Goal: Information Seeking & Learning: Learn about a topic

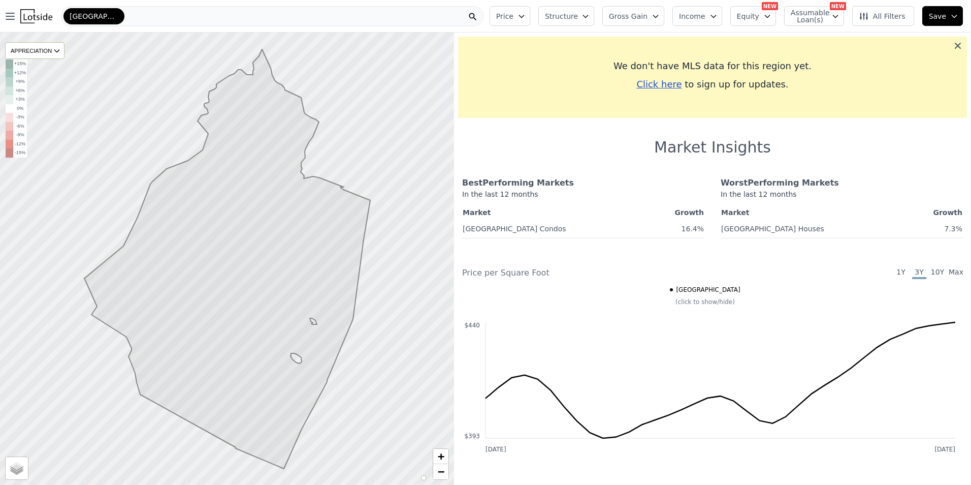
click at [953, 42] on icon at bounding box center [958, 46] width 10 height 10
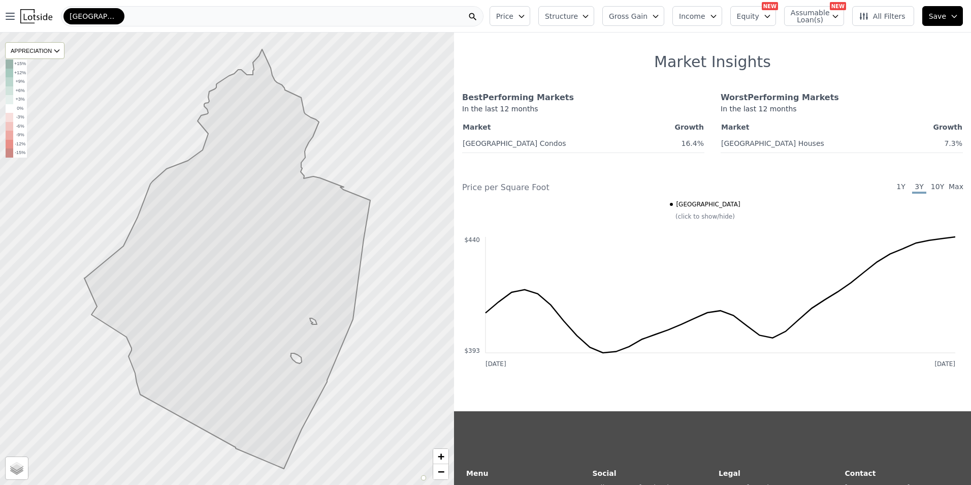
click at [526, 18] on icon "button" at bounding box center [522, 16] width 8 height 8
click at [627, 153] on span "Max" at bounding box center [619, 151] width 17 height 12
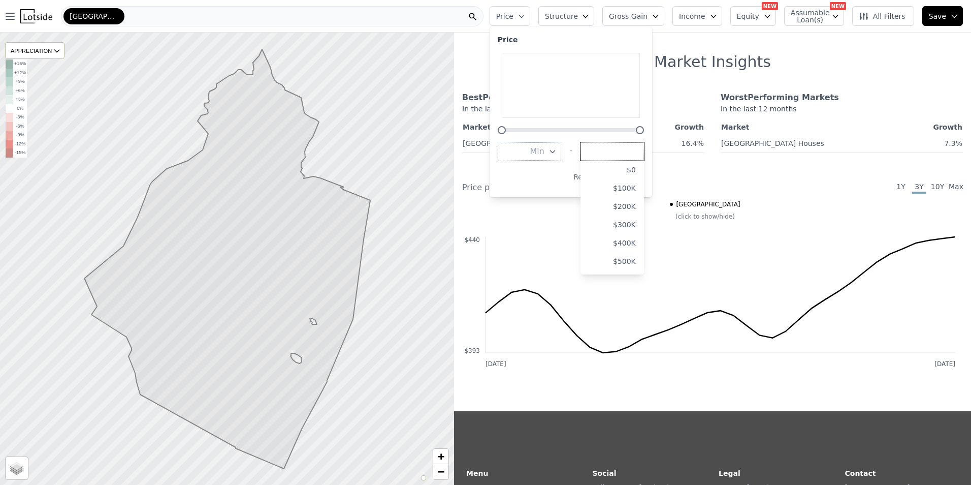
click at [644, 155] on input "number" at bounding box center [612, 151] width 63 height 18
type input "250000"
click at [562, 193] on div "Price Min - Max 250000 $0 $100K $200K $300K $400K $500K $600K $700K $800K $900K…" at bounding box center [571, 111] width 163 height 171
click at [643, 151] on button "Max" at bounding box center [612, 151] width 63 height 18
click at [643, 151] on input "number" at bounding box center [612, 151] width 63 height 18
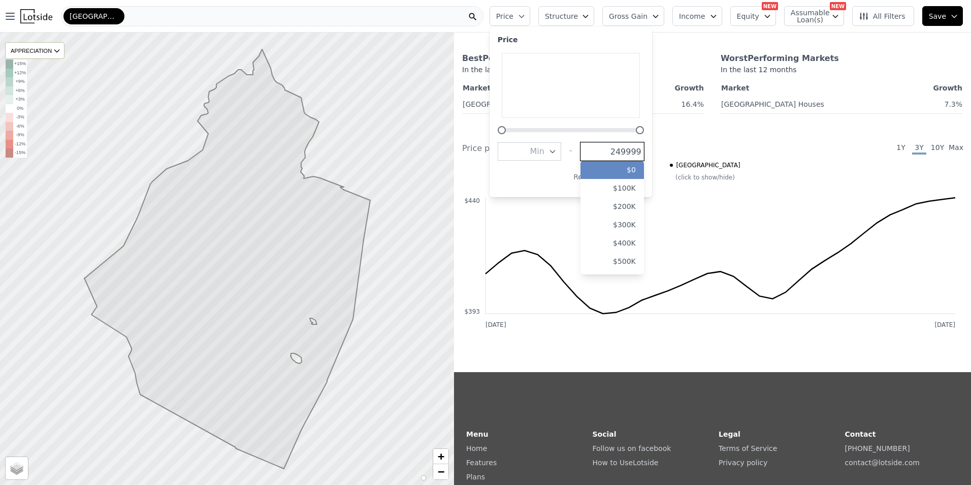
scroll to position [51, 0]
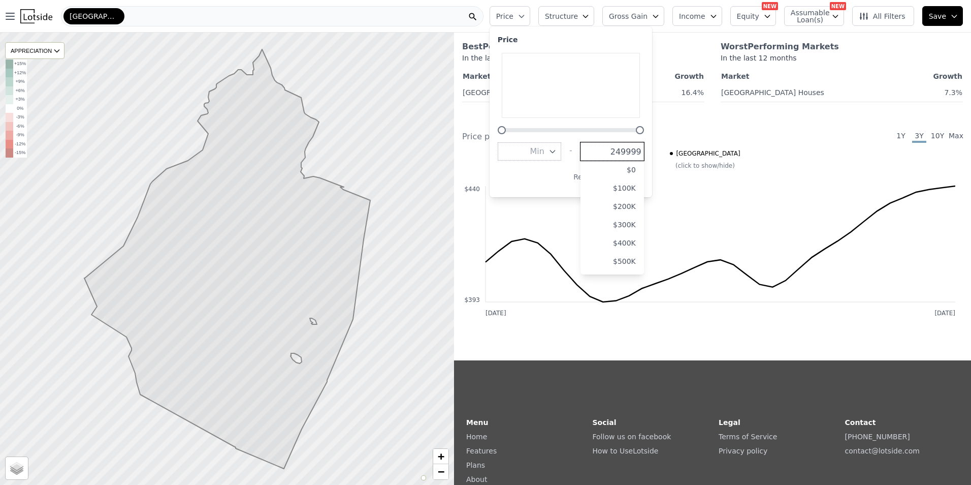
type input "249999"
click at [554, 170] on div "Apply Reset" at bounding box center [569, 177] width 142 height 16
click at [644, 151] on button "Max" at bounding box center [612, 151] width 63 height 18
click at [639, 220] on button "$300K" at bounding box center [612, 224] width 63 height 18
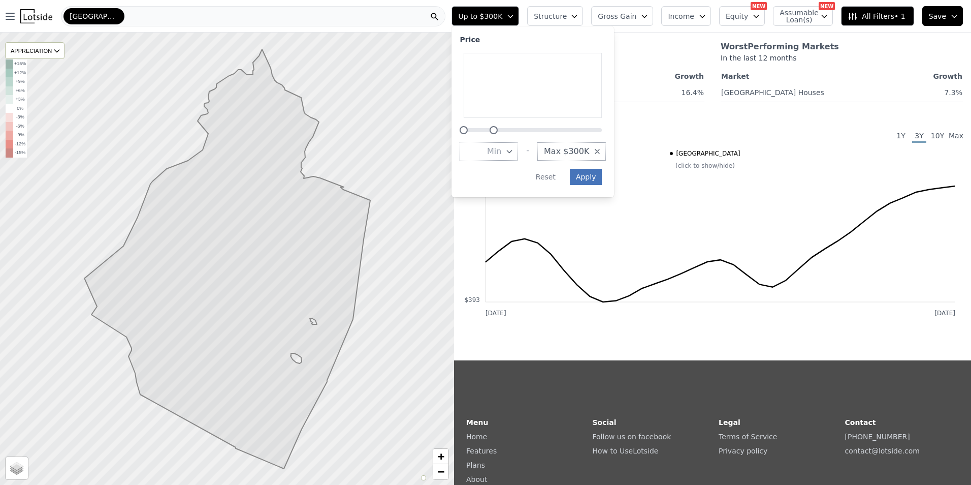
click at [602, 178] on button "Apply" at bounding box center [586, 177] width 33 height 16
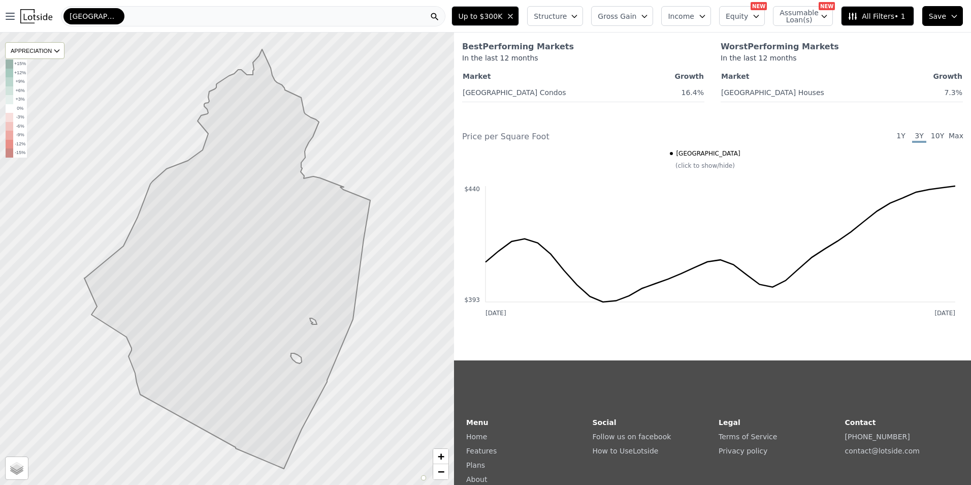
click at [800, 13] on span "Assumable Loan(s)" at bounding box center [796, 16] width 33 height 14
click at [760, 13] on icon "button" at bounding box center [756, 16] width 8 height 8
click at [378, 186] on div at bounding box center [227, 258] width 545 height 543
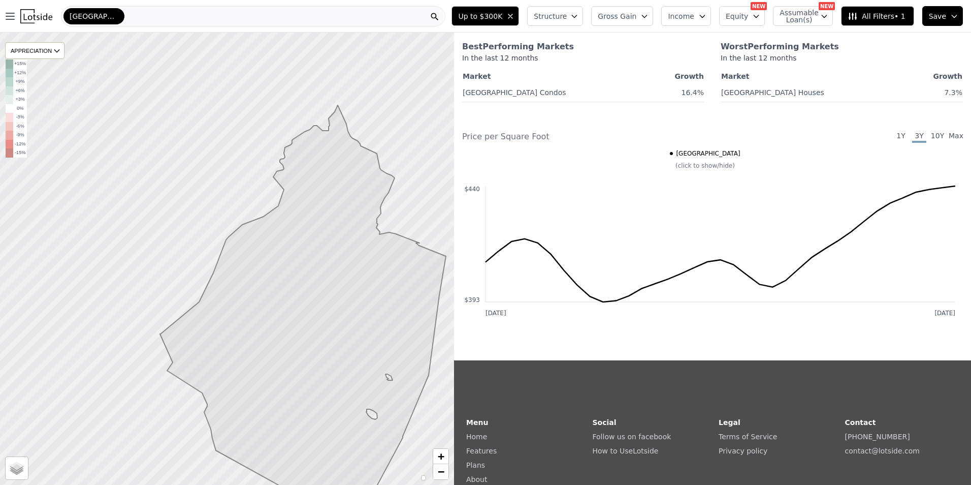
click at [340, 289] on icon at bounding box center [303, 314] width 286 height 419
click at [649, 14] on icon "button" at bounding box center [645, 16] width 8 height 8
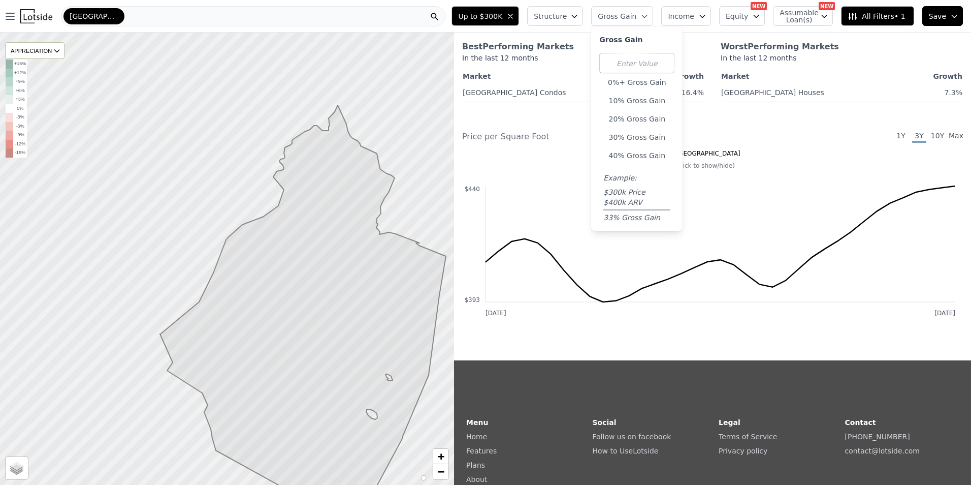
click at [649, 14] on icon "button" at bounding box center [645, 16] width 8 height 8
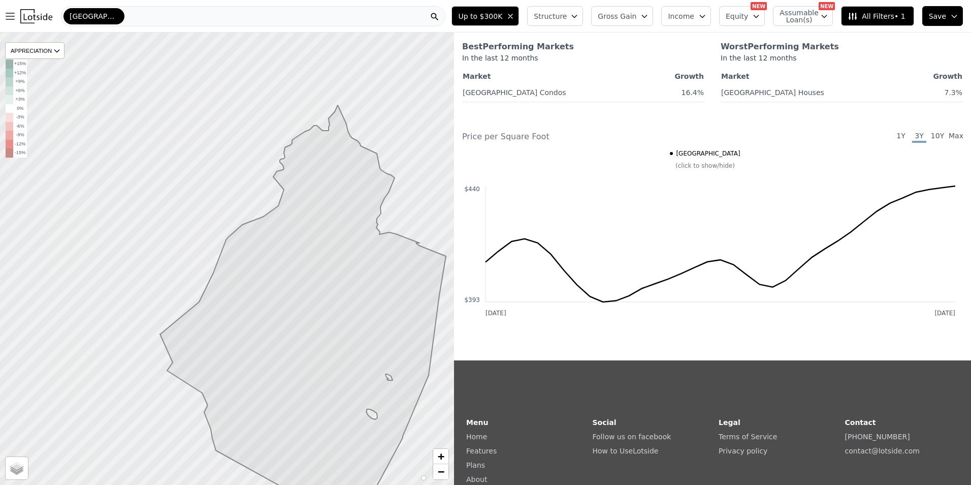
click at [579, 17] on icon "button" at bounding box center [574, 16] width 8 height 8
click at [575, 72] on div "Houses" at bounding box center [559, 70] width 49 height 34
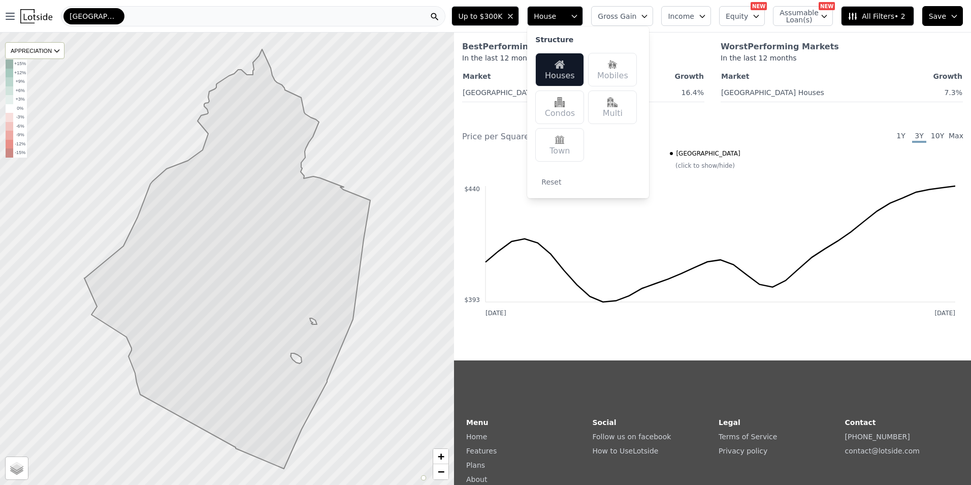
click at [623, 72] on div "Mobiles" at bounding box center [612, 70] width 49 height 34
click at [636, 104] on div "Multi" at bounding box center [612, 107] width 49 height 34
click at [579, 146] on div "Town" at bounding box center [559, 145] width 49 height 34
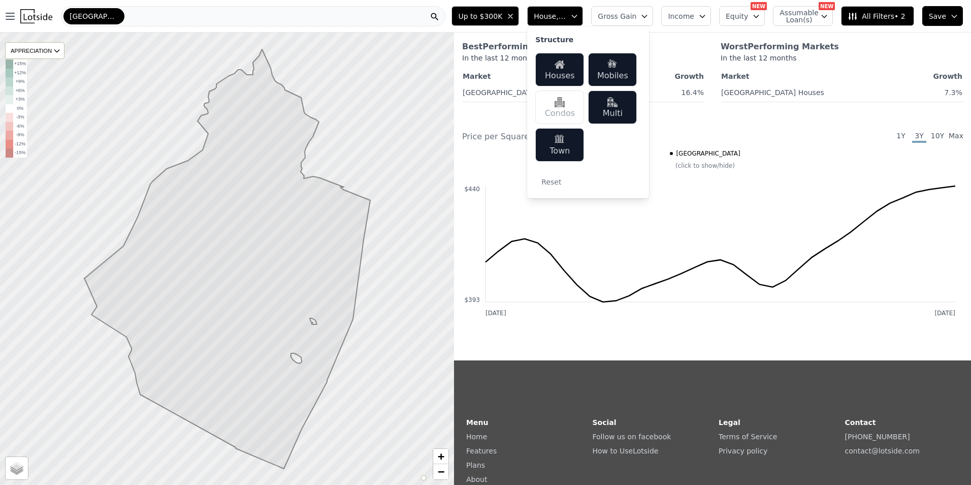
click at [582, 113] on div "Condos" at bounding box center [559, 107] width 49 height 34
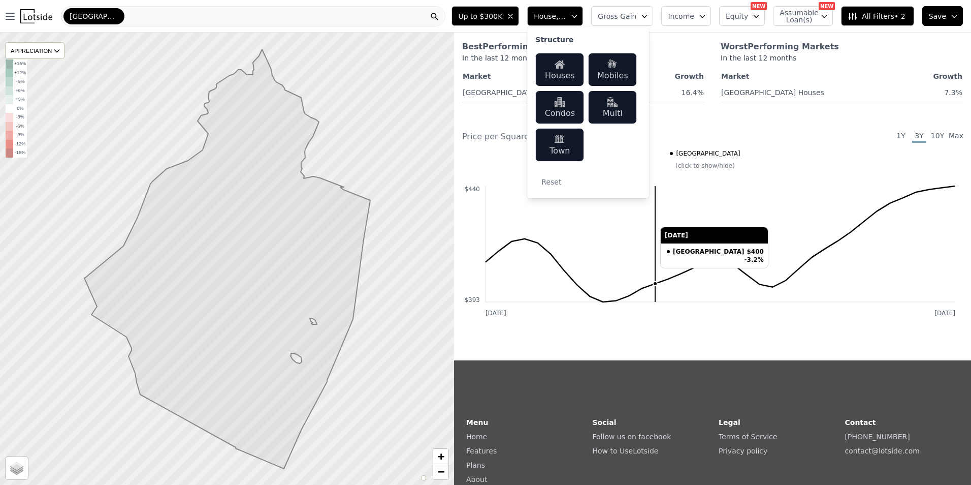
click at [658, 216] on icon "[DATE] [DATE] $393 $440" at bounding box center [708, 233] width 493 height 173
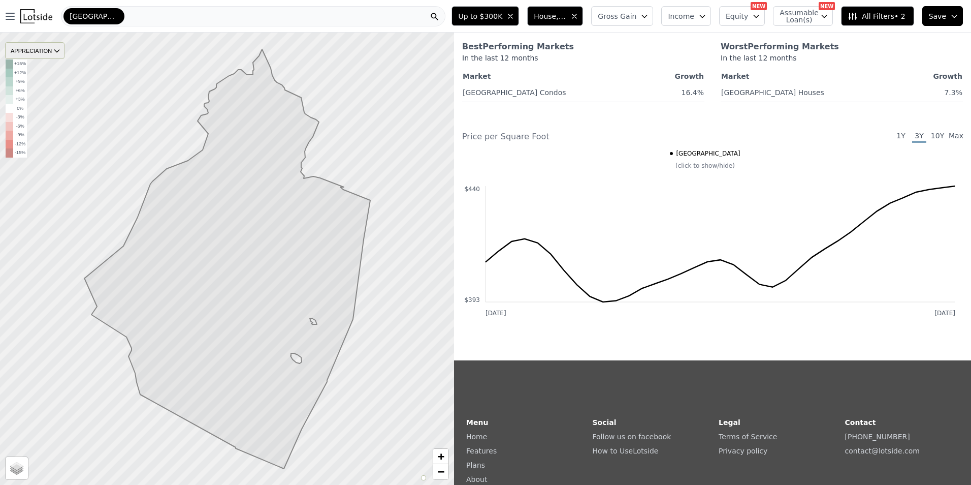
click at [35, 47] on div "APPRECIATION" at bounding box center [34, 50] width 59 height 17
click at [55, 51] on icon at bounding box center [57, 51] width 8 height 8
